Goal: Information Seeking & Learning: Learn about a topic

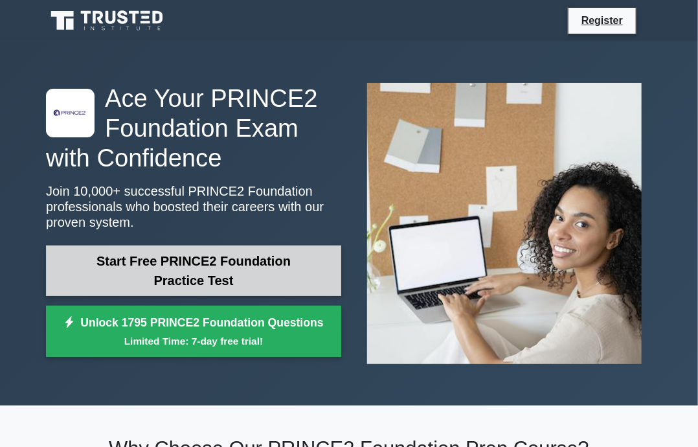
click at [238, 273] on link "Start Free PRINCE2 Foundation Practice Test" at bounding box center [193, 270] width 295 height 50
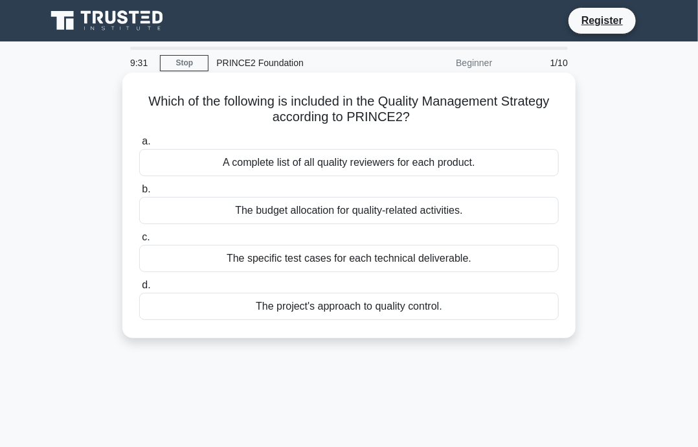
click at [346, 310] on div "The project's approach to quality control." at bounding box center [348, 306] width 419 height 27
click at [139, 289] on input "d. The project's approach to quality control." at bounding box center [139, 285] width 0 height 8
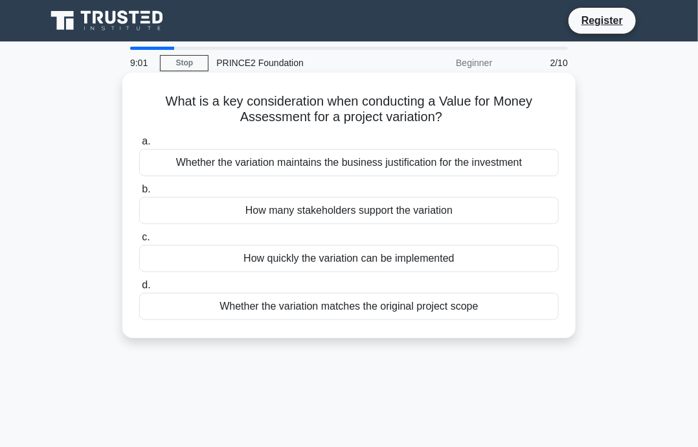
click at [371, 162] on div "Whether the variation maintains the business justification for the investment" at bounding box center [348, 162] width 419 height 27
click at [139, 146] on input "a. Whether the variation maintains the business justification for the investment" at bounding box center [139, 141] width 0 height 8
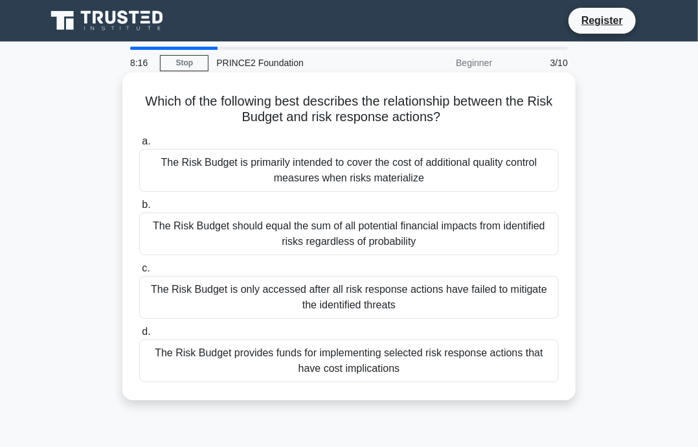
click at [418, 295] on div "The Risk Budget is only accessed after all risk response actions have failed to…" at bounding box center [348, 297] width 419 height 43
click at [139, 273] on input "c. The Risk Budget is only accessed after all risk response actions have failed…" at bounding box center [139, 268] width 0 height 8
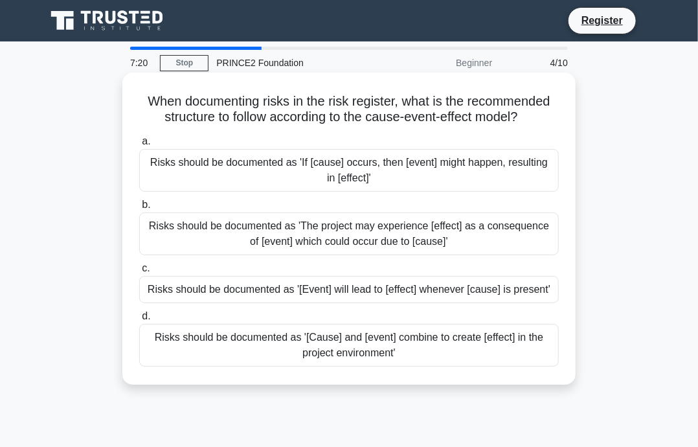
click at [388, 168] on div "Risks should be documented as 'If [cause] occurs, then [event] might happen, re…" at bounding box center [348, 170] width 419 height 43
click at [139, 146] on input "a. Risks should be documented as 'If [cause] occurs, then [event] might happen,…" at bounding box center [139, 141] width 0 height 8
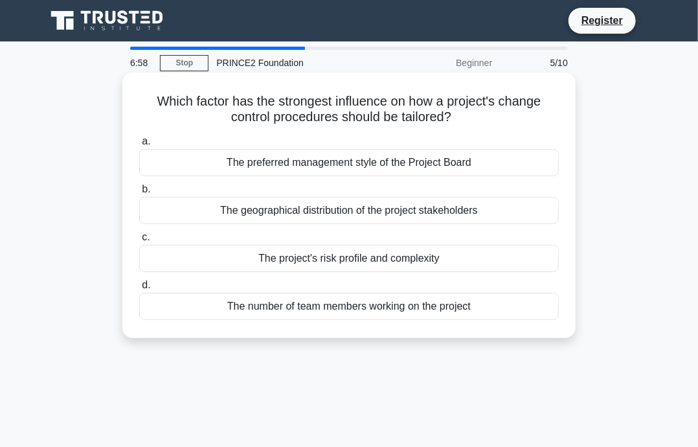
click at [365, 265] on div "The project's risk profile and complexity" at bounding box center [348, 258] width 419 height 27
click at [139, 241] on input "c. The project's risk profile and complexity" at bounding box center [139, 237] width 0 height 8
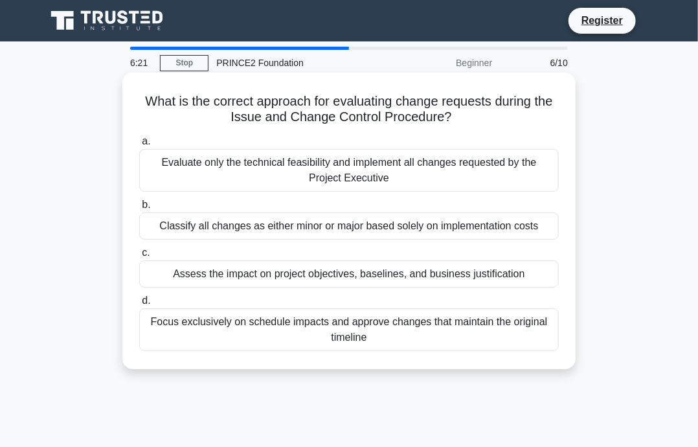
click at [315, 274] on div "Assess the impact on project objectives, baselines, and business justification" at bounding box center [348, 273] width 419 height 27
click at [139, 257] on input "c. Assess the impact on project objectives, baselines, and business justificati…" at bounding box center [139, 253] width 0 height 8
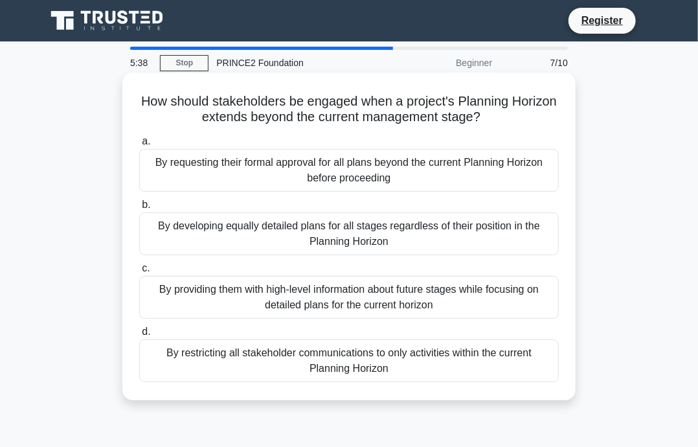
click at [315, 178] on div "By requesting their formal approval for all plans beyond the current Planning H…" at bounding box center [348, 170] width 419 height 43
click at [139, 146] on input "a. By requesting their formal approval for all plans beyond the current Plannin…" at bounding box center [139, 141] width 0 height 8
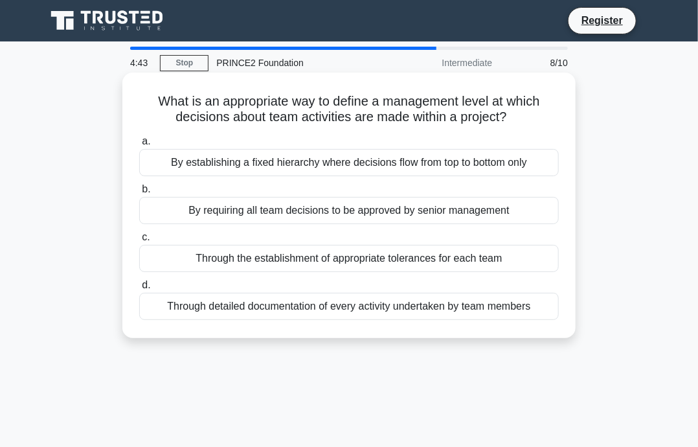
click at [425, 256] on div "Through the establishment of appropriate tolerances for each team" at bounding box center [348, 258] width 419 height 27
click at [139, 241] on input "c. Through the establishment of appropriate tolerances for each team" at bounding box center [139, 237] width 0 height 8
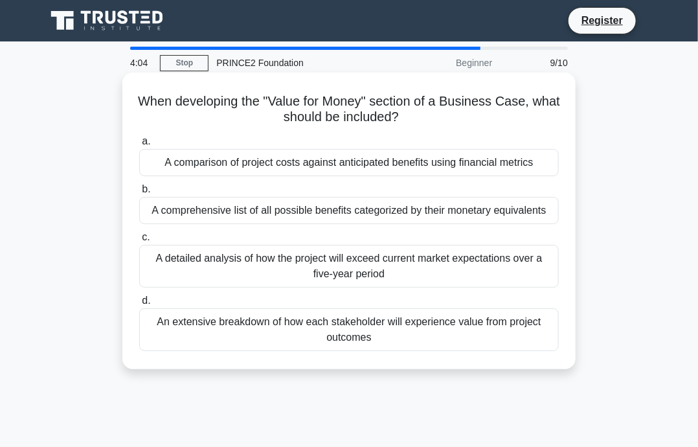
click at [293, 164] on div "A comparison of project costs against anticipated benefits using financial metr…" at bounding box center [348, 162] width 419 height 27
click at [139, 146] on input "a. A comparison of project costs against anticipated benefits using financial m…" at bounding box center [139, 141] width 0 height 8
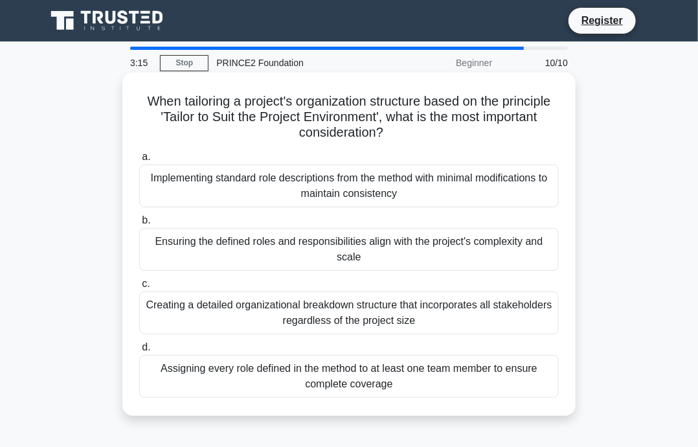
click at [497, 252] on div "Ensuring the defined roles and responsibilities align with the project's comple…" at bounding box center [348, 249] width 419 height 43
click at [139, 225] on input "b. Ensuring the defined roles and responsibilities align with the project's com…" at bounding box center [139, 220] width 0 height 8
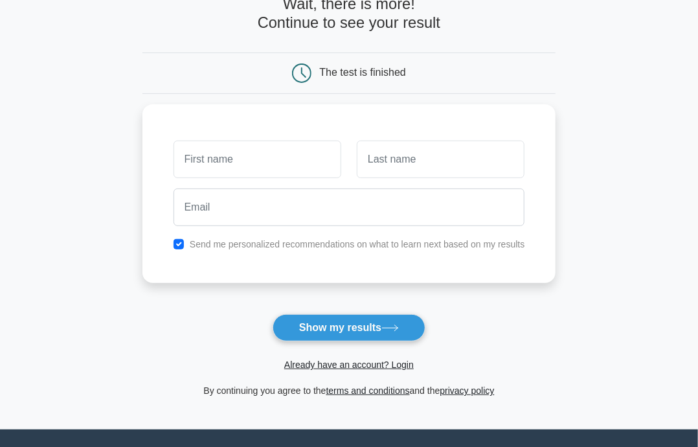
scroll to position [73, 0]
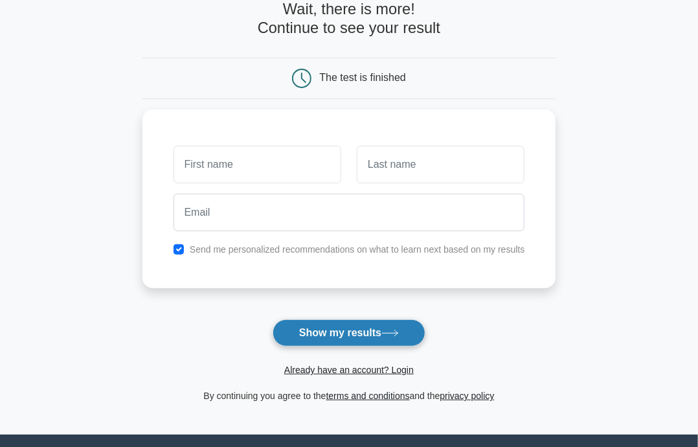
click at [337, 324] on button "Show my results" at bounding box center [349, 332] width 153 height 27
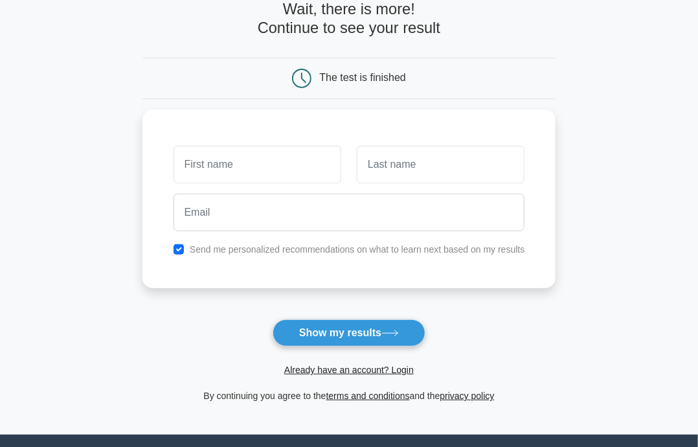
click at [561, 331] on main "Wait, there is more! Continue to see your result The test is finished and the" at bounding box center [349, 201] width 698 height 465
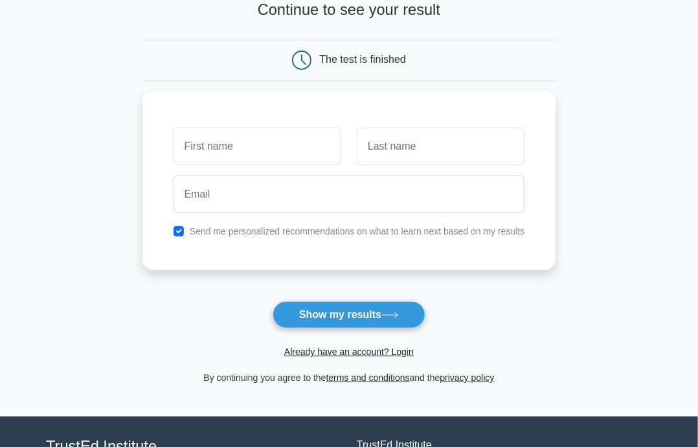
scroll to position [0, 0]
